Goal: Task Accomplishment & Management: Use online tool/utility

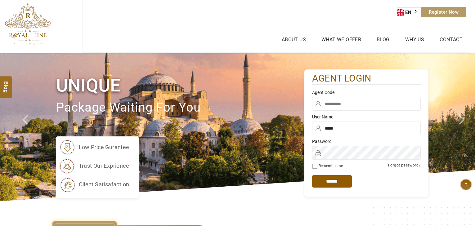
click at [336, 105] on input "text" at bounding box center [366, 104] width 109 height 14
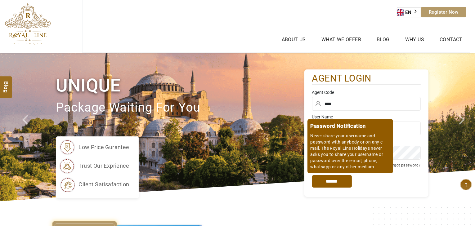
type input "****"
click at [347, 185] on input "*****" at bounding box center [332, 181] width 40 height 12
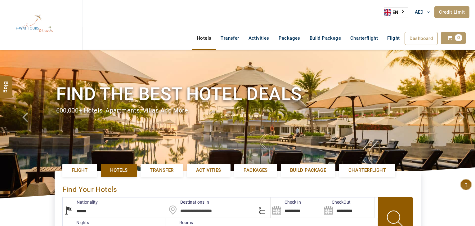
select select "******"
